Goal: Task Accomplishment & Management: Manage account settings

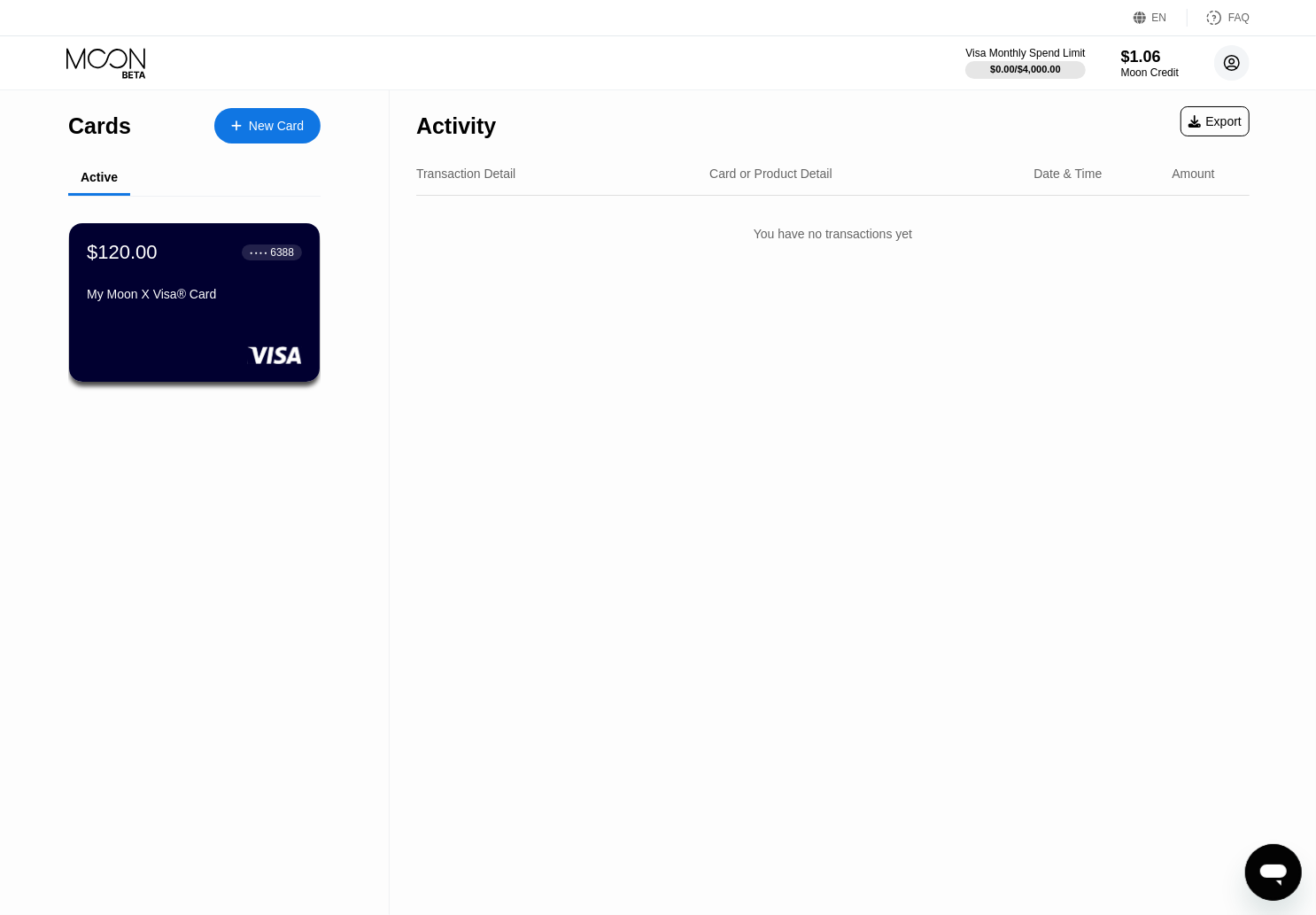
click at [1237, 56] on circle at bounding box center [1232, 62] width 36 height 36
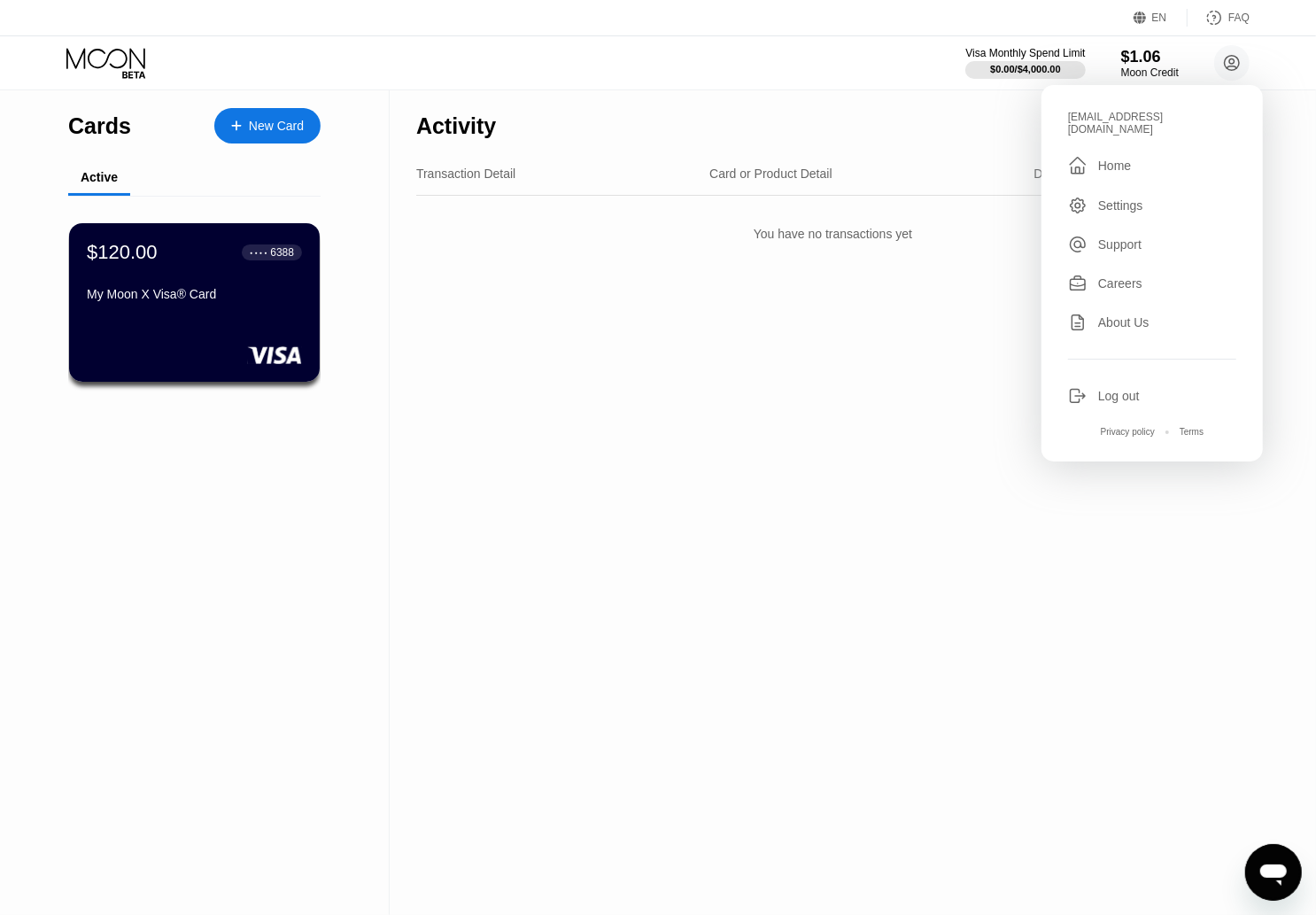
click at [1148, 112] on div "[EMAIL_ADDRESS][DOMAIN_NAME]" at bounding box center [1152, 123] width 168 height 25
click at [1041, 582] on div "Activity Export Transaction Detail Card or Product Detail Date & Time Amount Yo…" at bounding box center [833, 502] width 887 height 824
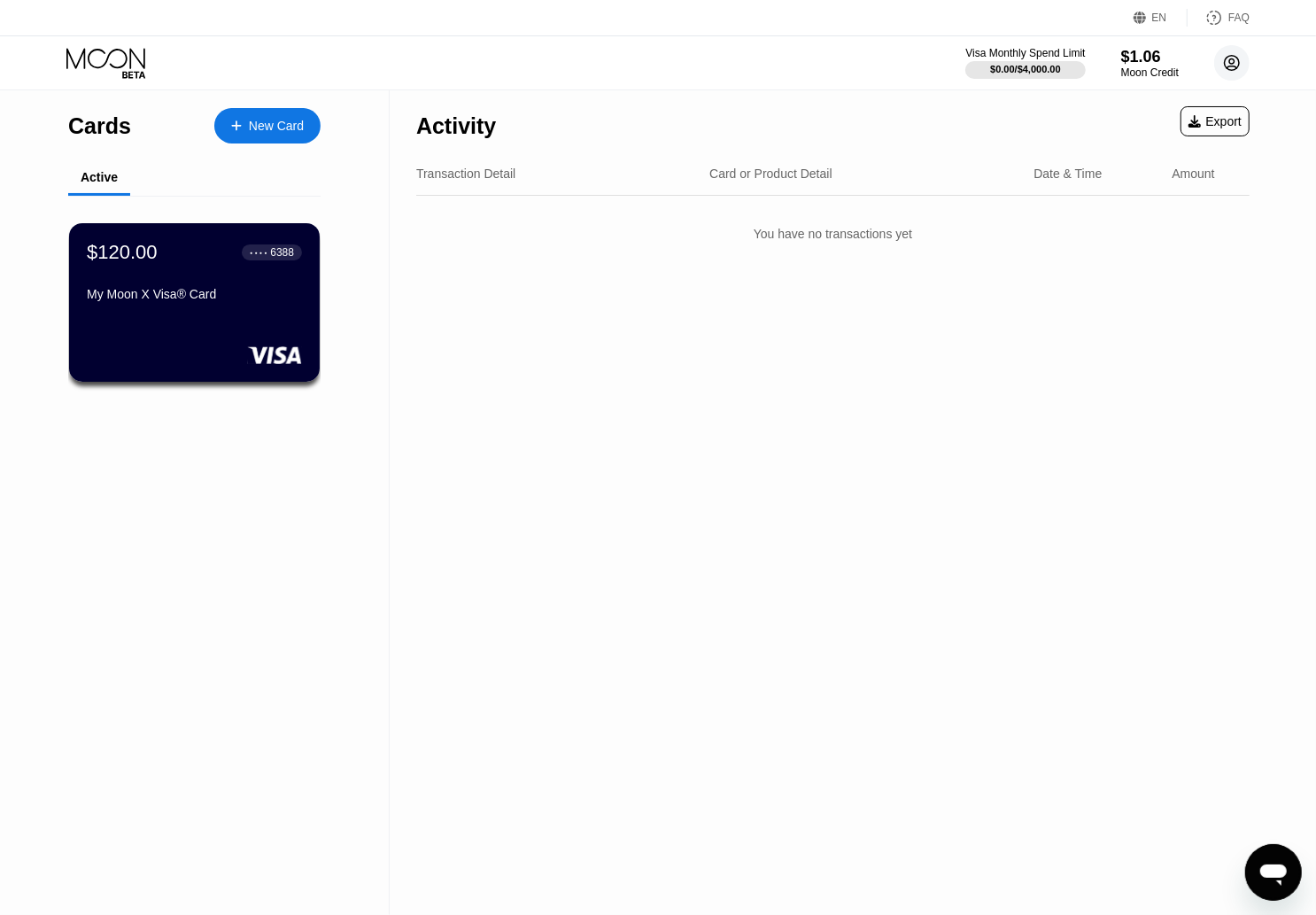
click at [1236, 54] on circle at bounding box center [1232, 62] width 36 height 36
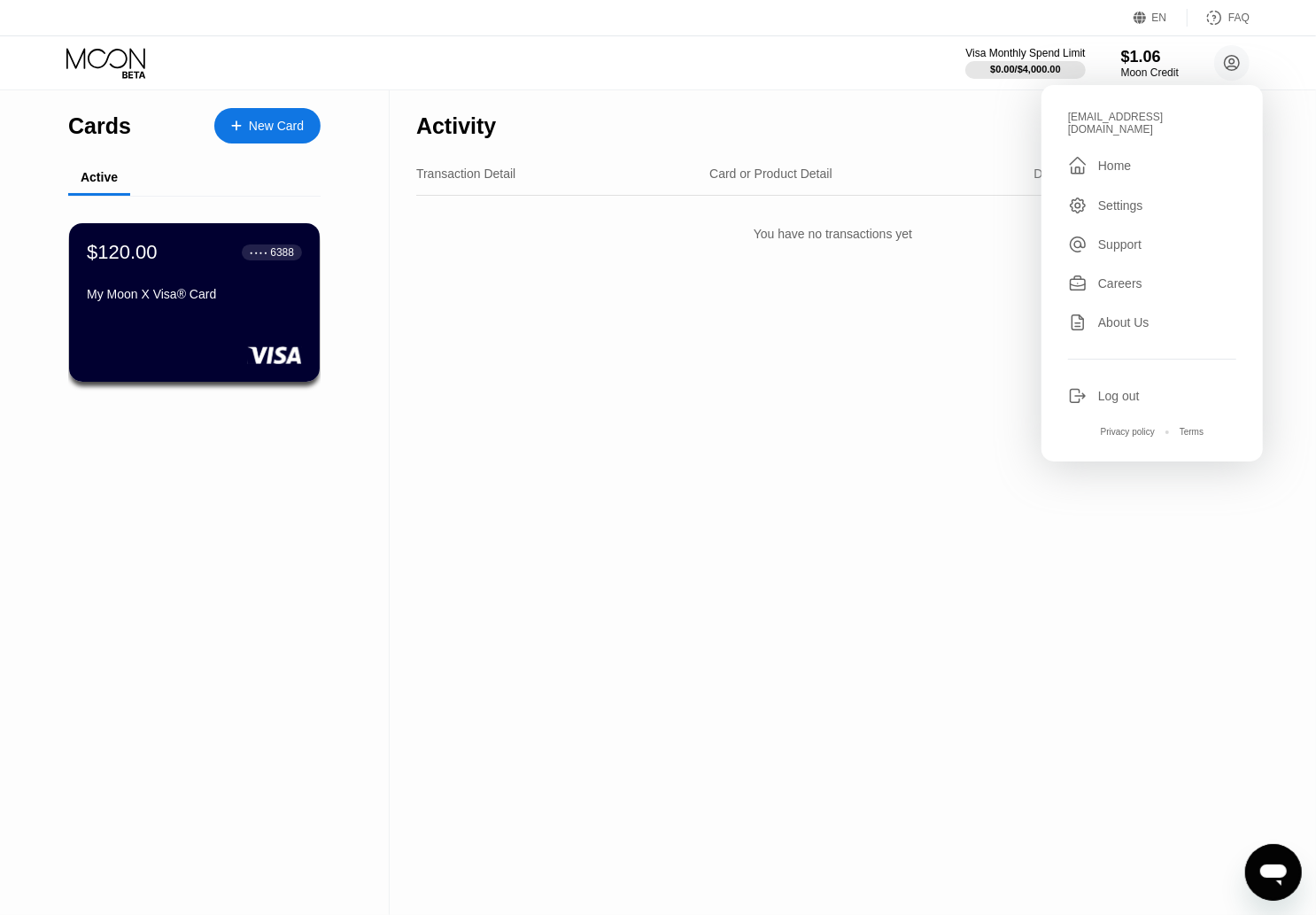
click at [832, 65] on div "Visa Monthly Spend Limit $0.00 / $4,000.00 $1.06 Moon Credit [EMAIL_ADDRESS][DO…" at bounding box center [658, 63] width 1316 height 53
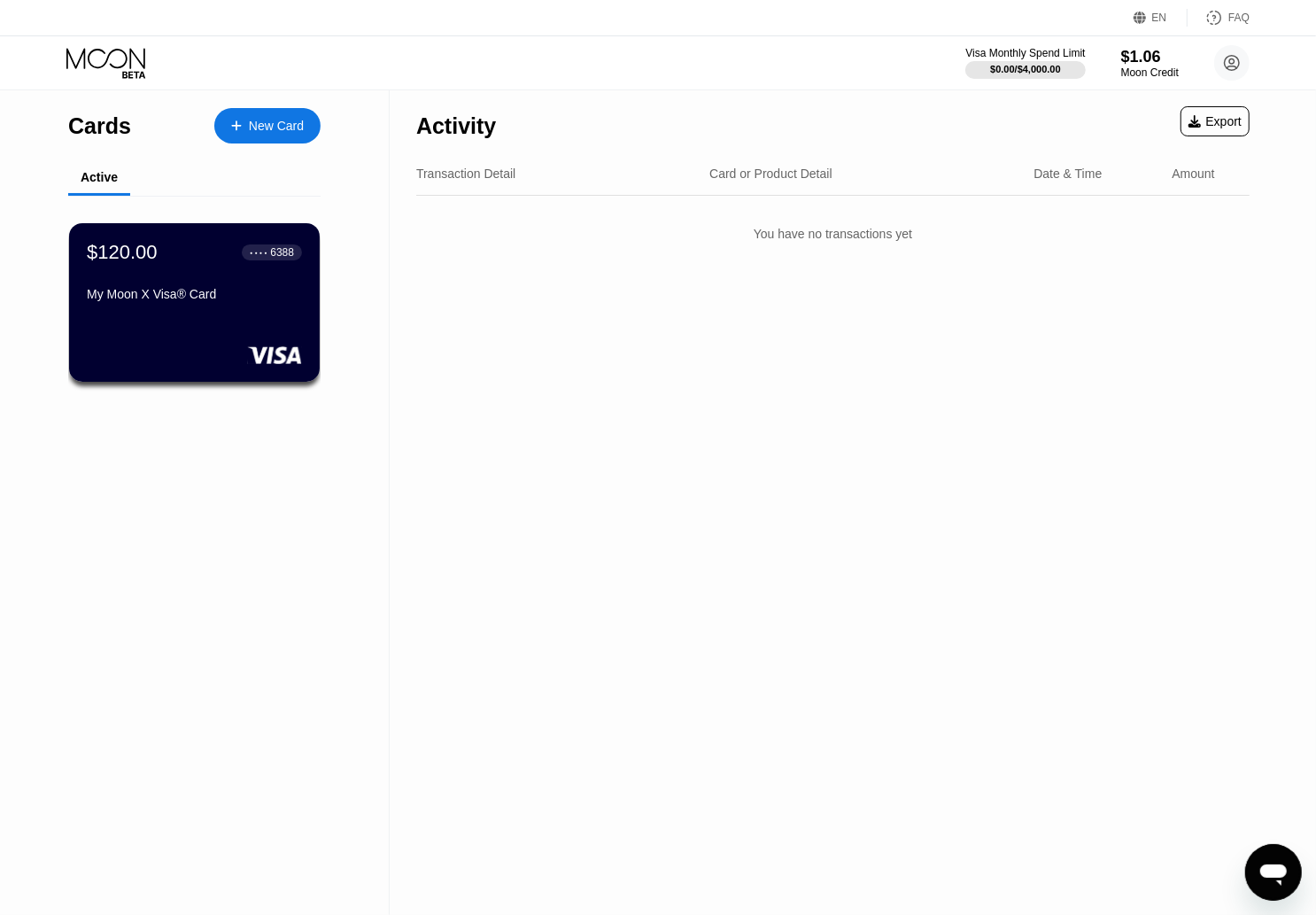
click at [828, 70] on div "Visa Monthly Spend Limit $0.00 / $4,000.00 $1.06 Moon Credit [EMAIL_ADDRESS][DO…" at bounding box center [658, 63] width 1316 height 53
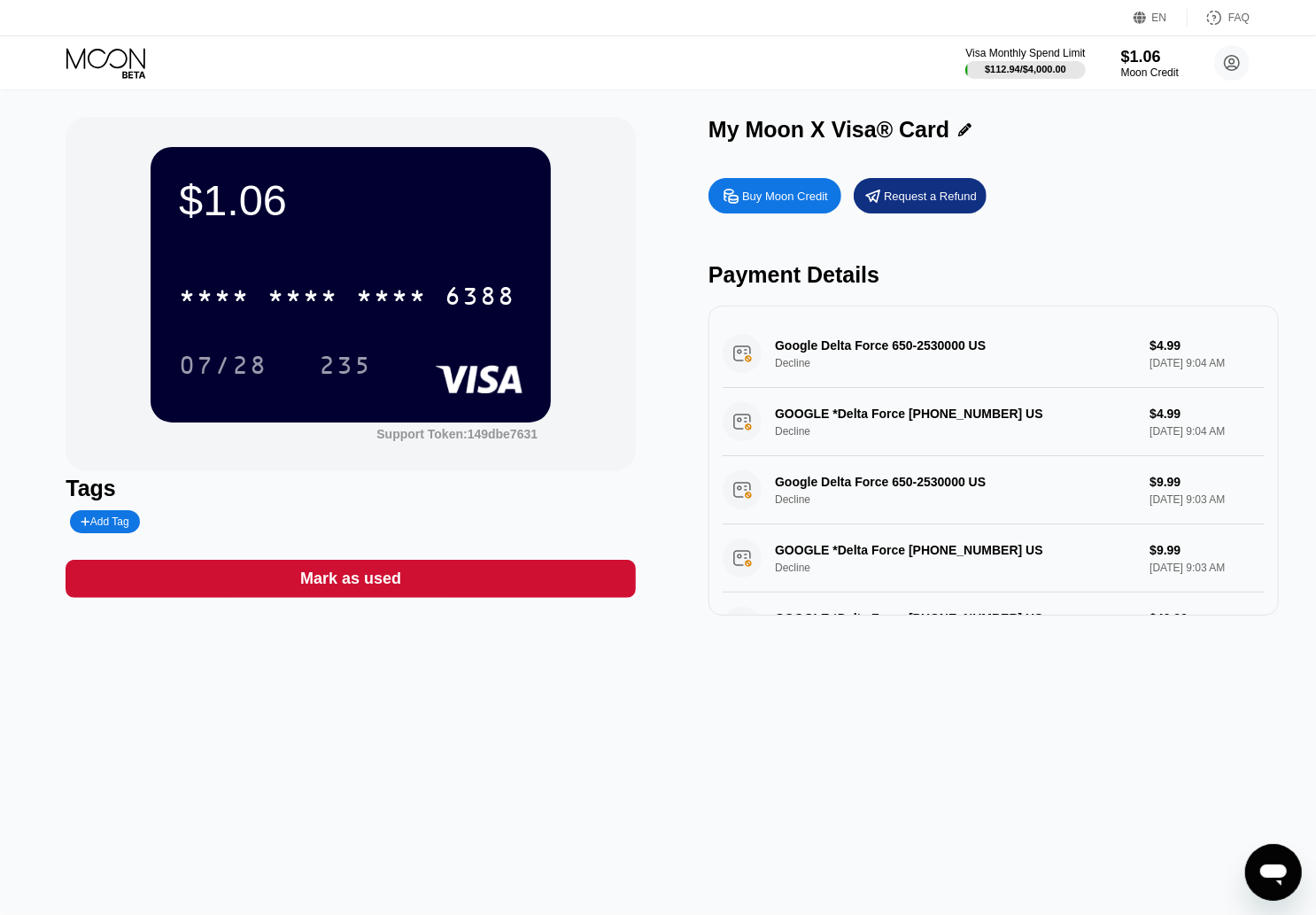
click at [124, 65] on icon at bounding box center [106, 58] width 79 height 20
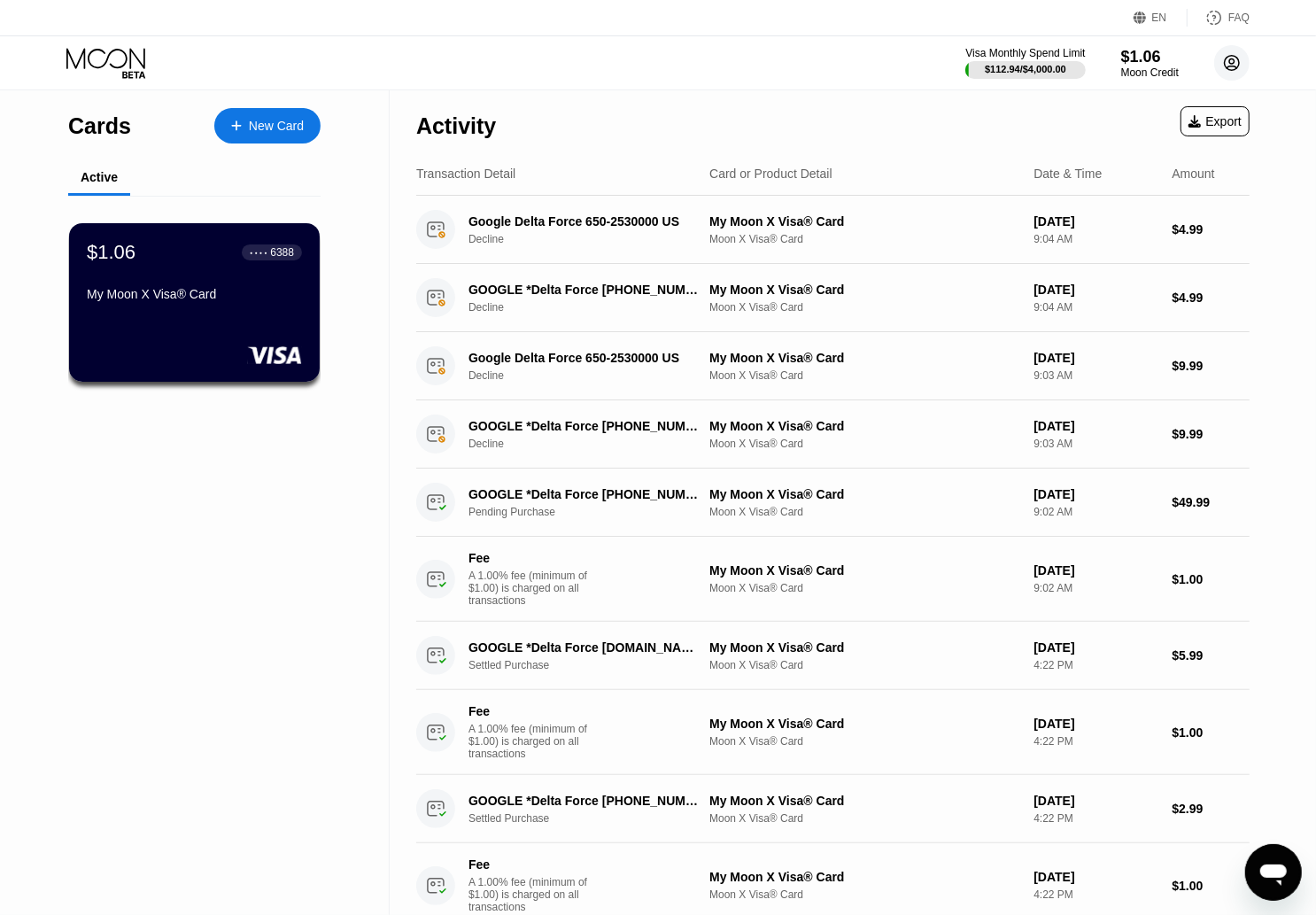
click at [1226, 67] on icon at bounding box center [1233, 63] width 15 height 15
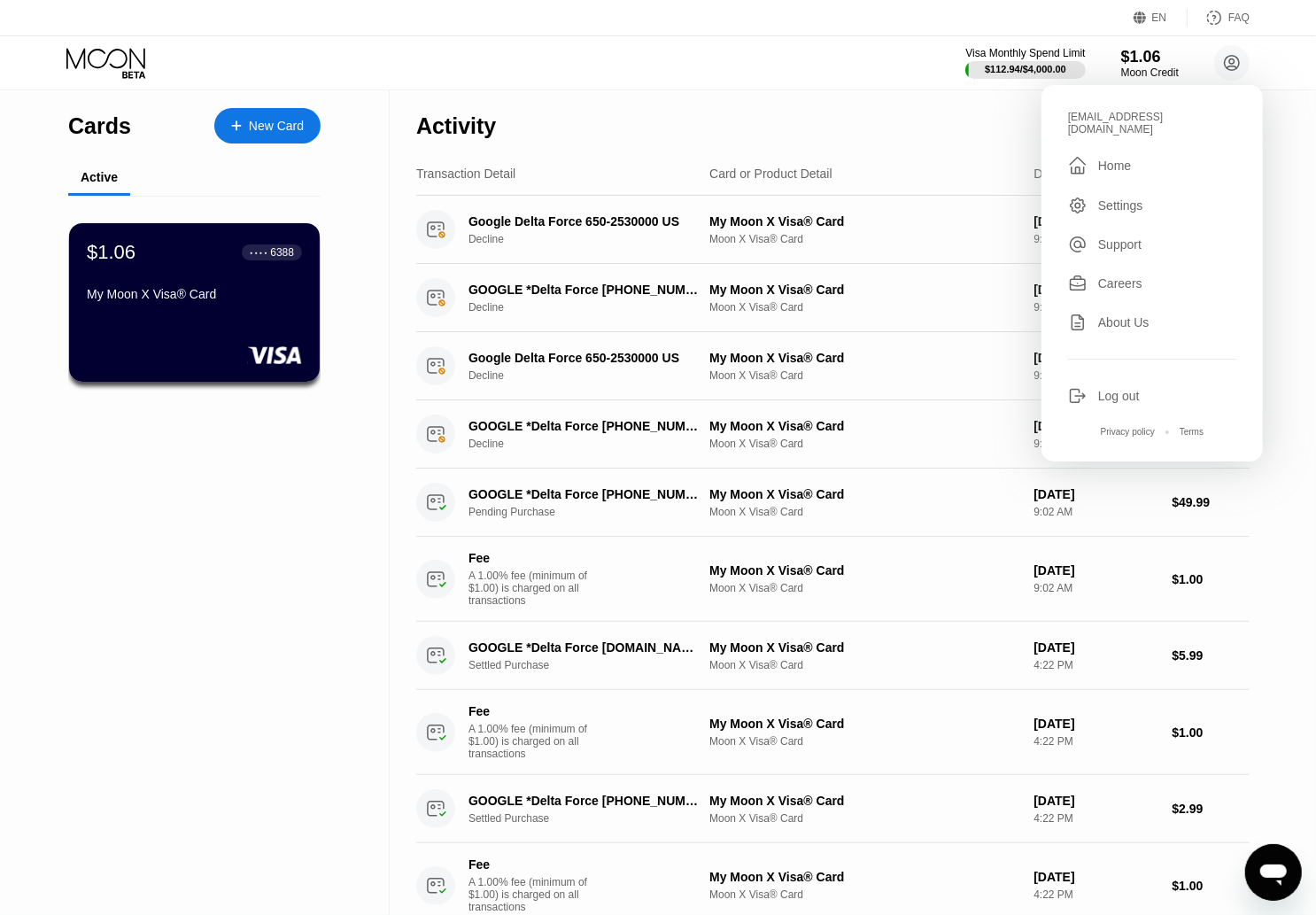
click at [827, 60] on div "Visa Monthly Spend Limit $112.94 / $4,000.00 $1.06 Moon Credit index69b@outlook…" at bounding box center [658, 63] width 1316 height 53
